Goal: Task Accomplishment & Management: Manage account settings

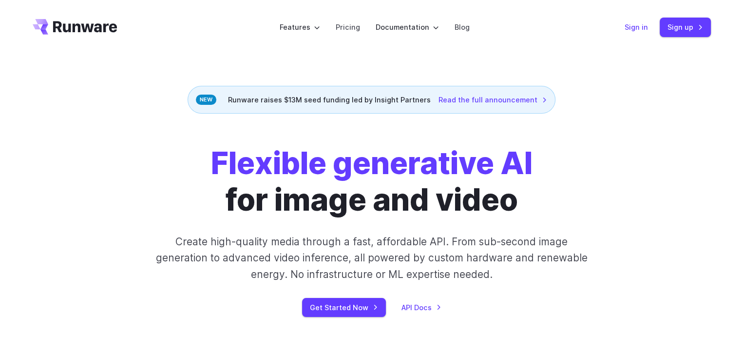
click at [643, 26] on link "Sign in" at bounding box center [636, 26] width 23 height 11
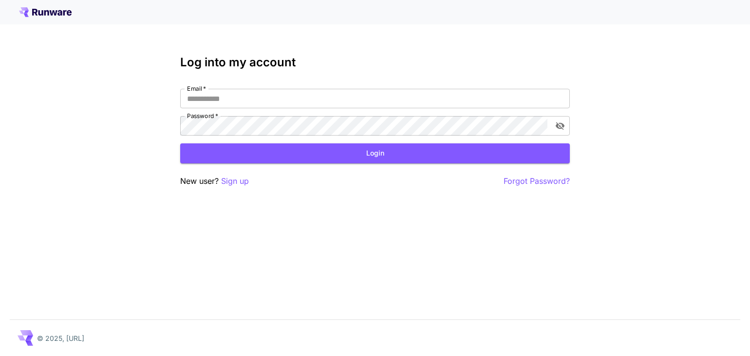
type input "**********"
click at [362, 153] on button "Login" at bounding box center [375, 153] width 390 height 20
